Goal: Find contact information: Find contact information

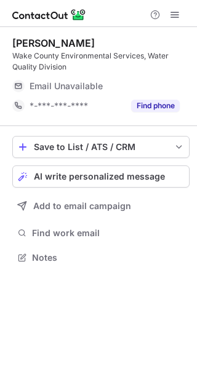
scroll to position [248, 197]
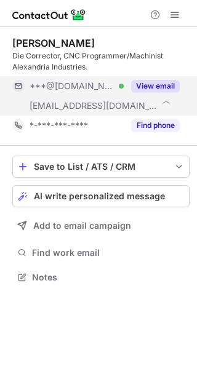
scroll to position [268, 197]
click at [159, 84] on button "View email" at bounding box center [155, 86] width 49 height 12
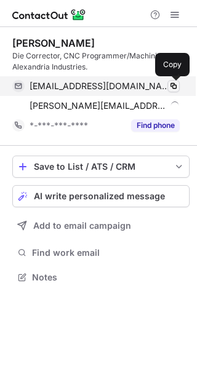
click at [174, 86] on span at bounding box center [173, 86] width 10 height 10
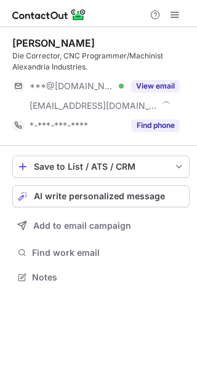
scroll to position [268, 197]
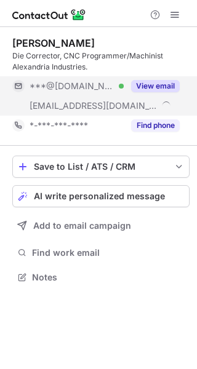
click at [167, 105] on span at bounding box center [166, 104] width 10 height 10
